Goal: Task Accomplishment & Management: Manage account settings

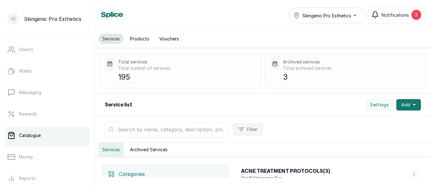
scroll to position [88, 0]
click at [53, 137] on link "Catalogue" at bounding box center [47, 134] width 84 height 18
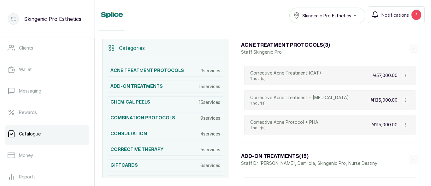
scroll to position [126, 0]
click at [183, 97] on div "CHEMICAL PEELS 15 services" at bounding box center [165, 102] width 115 height 12
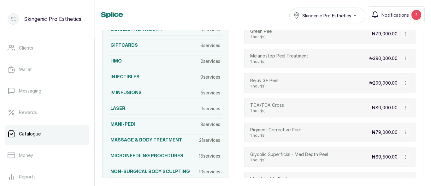
scroll to position [248, 0]
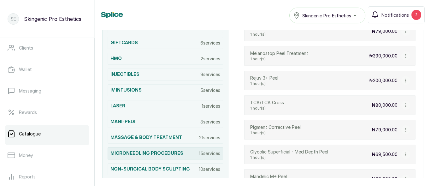
click at [182, 155] on h3 "MICRONEEDLING PROCEDURES" at bounding box center [146, 153] width 73 height 6
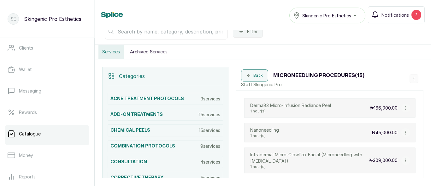
scroll to position [97, 0]
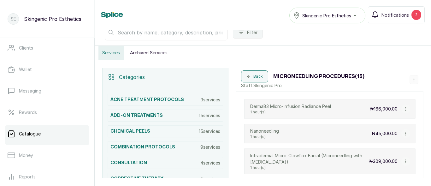
click at [409, 83] on button "button" at bounding box center [413, 79] width 9 height 9
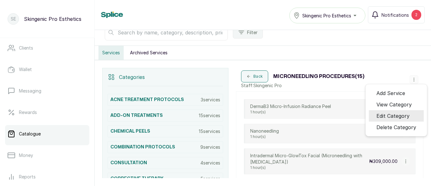
click at [405, 110] on li "Edit Category" at bounding box center [396, 115] width 55 height 11
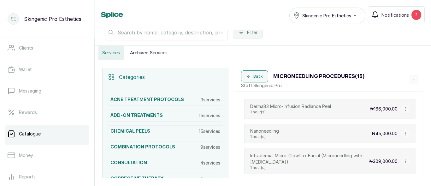
click at [409, 78] on button "button" at bounding box center [413, 79] width 9 height 9
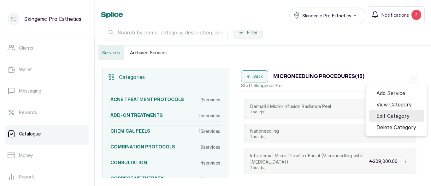
click at [411, 116] on li "Edit Category" at bounding box center [396, 115] width 55 height 11
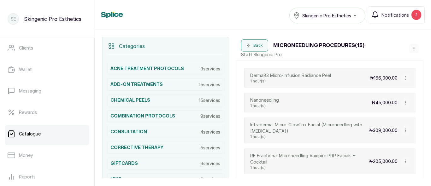
scroll to position [120, 0]
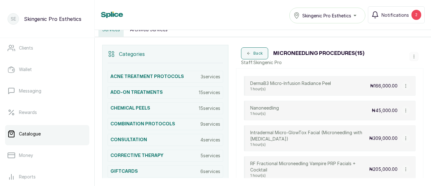
click at [263, 61] on p "Staff: Skingenic Pro" at bounding box center [302, 62] width 123 height 6
click at [249, 62] on p "Staff: Skingenic Pro" at bounding box center [302, 62] width 123 height 6
click at [411, 59] on button "button" at bounding box center [413, 56] width 9 height 9
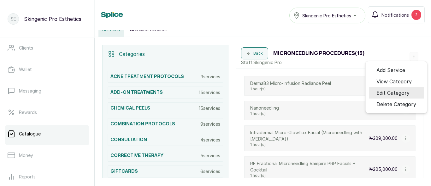
click at [403, 92] on span "Edit Category" at bounding box center [392, 93] width 33 height 8
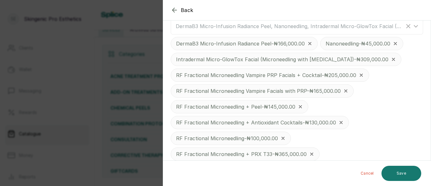
scroll to position [281, 0]
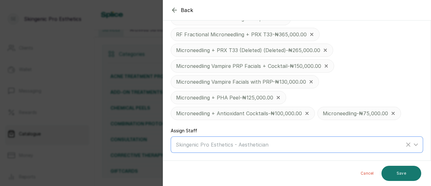
click at [412, 144] on icon at bounding box center [416, 145] width 8 height 8
click at [430, 179] on div "Cancel Save" at bounding box center [297, 172] width 268 height 25
click at [414, 144] on icon at bounding box center [416, 144] width 4 height 2
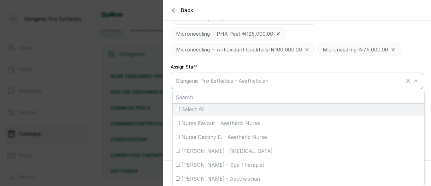
scroll to position [15, 0]
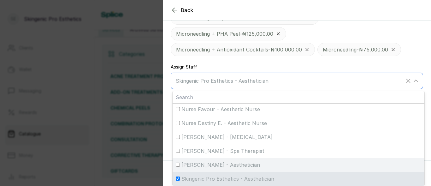
click at [179, 165] on input "[PERSON_NAME] - Aesthetician" at bounding box center [178, 164] width 4 height 4
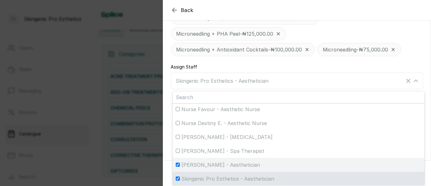
checkbox input "true"
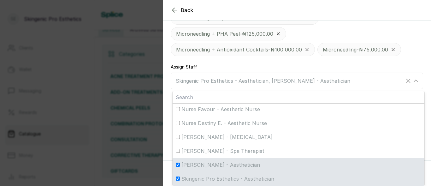
scroll to position [281, 0]
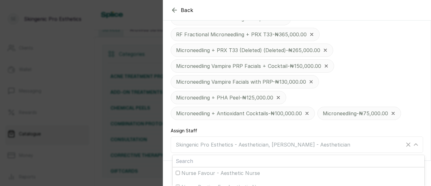
click at [176, 11] on icon "button" at bounding box center [175, 10] width 8 height 8
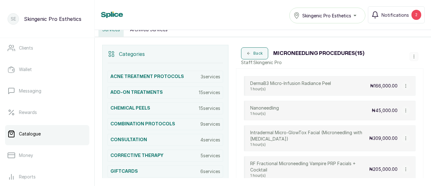
click at [403, 112] on icon "button" at bounding box center [405, 110] width 4 height 4
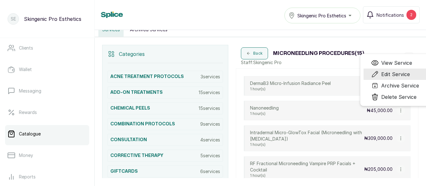
click at [393, 74] on span "Edit Service" at bounding box center [395, 74] width 29 height 8
select select "fixed"
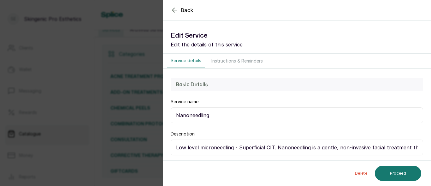
scroll to position [153, 0]
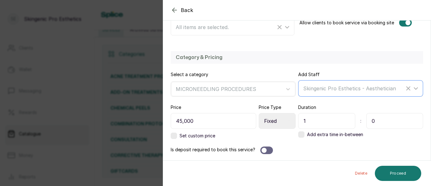
click at [412, 88] on icon at bounding box center [416, 88] width 8 height 8
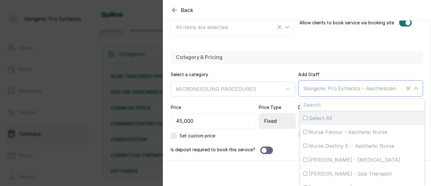
click at [304, 115] on div "Select All" at bounding box center [362, 118] width 118 height 8
click at [304, 116] on input "Select All" at bounding box center [305, 118] width 4 height 4
checkbox input "true"
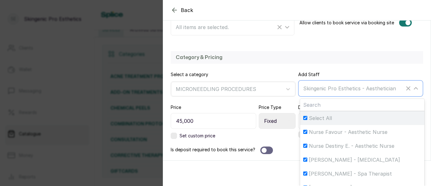
checkbox input "true"
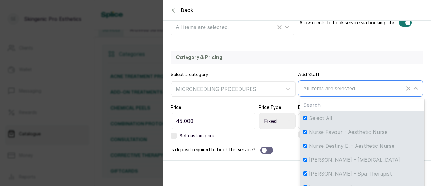
click at [303, 159] on input "[PERSON_NAME] - [MEDICAL_DATA]" at bounding box center [305, 159] width 4 height 4
checkbox input "false"
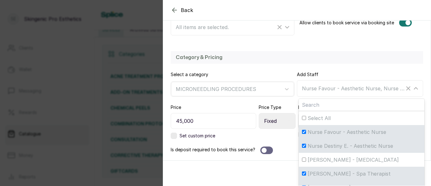
click at [398, 45] on div "Category & Pricing Select a category MICRONEEDLING PROCEDURES Add Staff Nurse F…" at bounding box center [296, 102] width 267 height 115
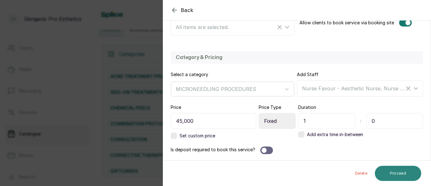
click at [400, 172] on button "Proceed" at bounding box center [398, 173] width 46 height 15
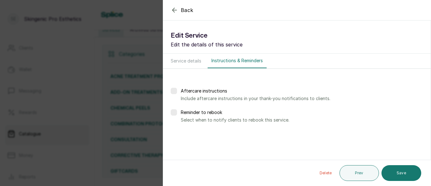
scroll to position [0, 0]
click at [414, 175] on button "Save" at bounding box center [401, 173] width 40 height 16
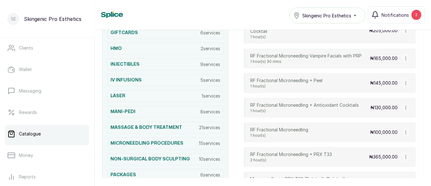
scroll to position [271, 0]
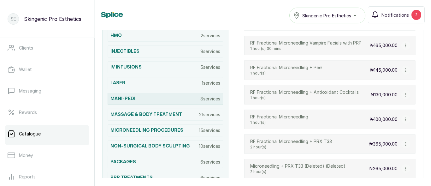
click at [164, 100] on div "MANI-PEDI 8 services" at bounding box center [165, 99] width 115 height 12
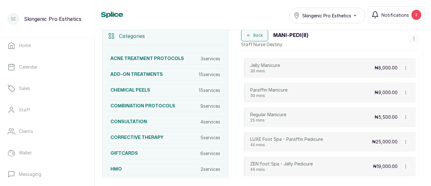
scroll to position [0, 0]
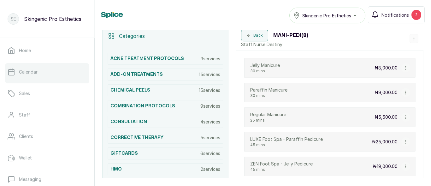
click at [31, 76] on link "Calendar" at bounding box center [47, 72] width 84 height 18
